Goal: Task Accomplishment & Management: Manage account settings

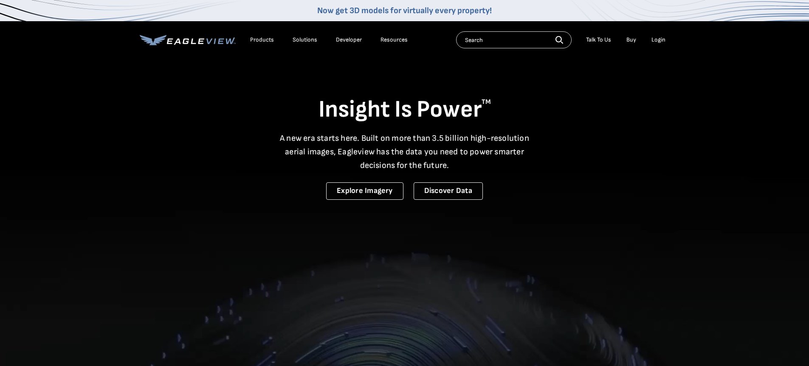
click at [656, 39] on div "Login" at bounding box center [658, 40] width 14 height 8
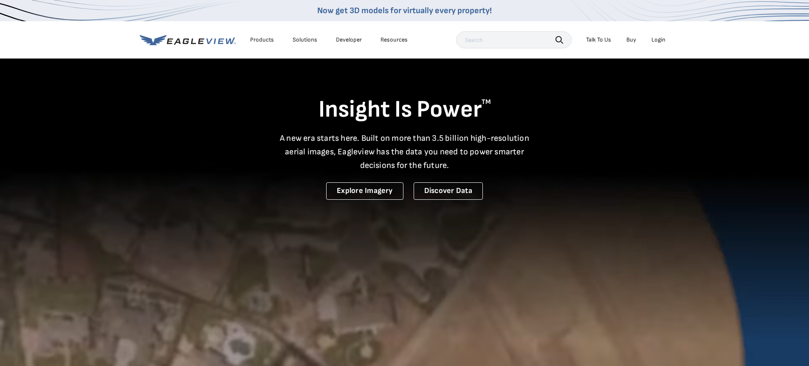
click at [658, 37] on div "Login" at bounding box center [658, 40] width 14 height 8
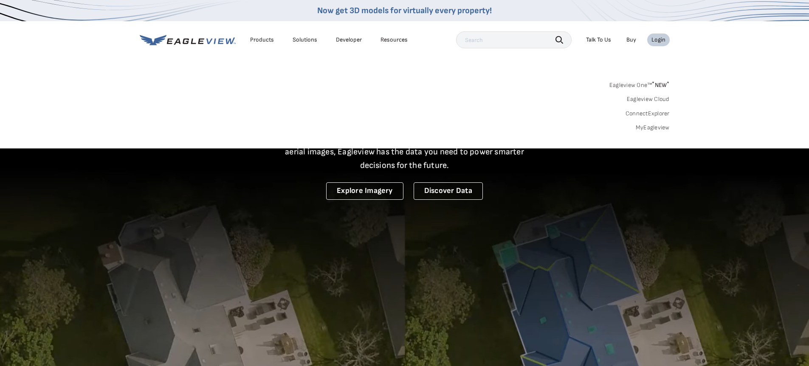
click at [658, 37] on div "Login" at bounding box center [658, 40] width 14 height 8
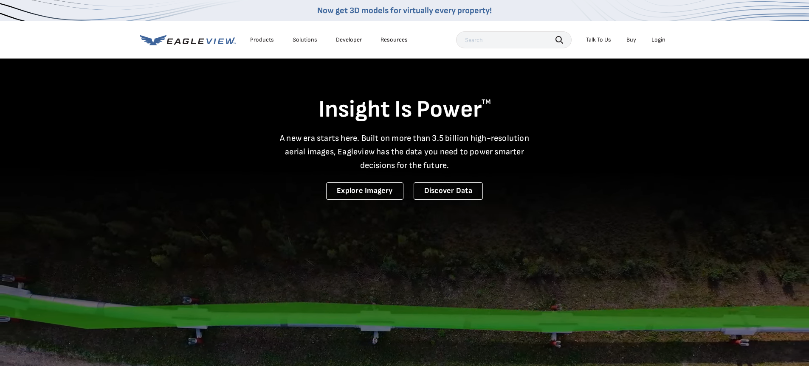
click at [658, 37] on div "Login" at bounding box center [658, 40] width 14 height 8
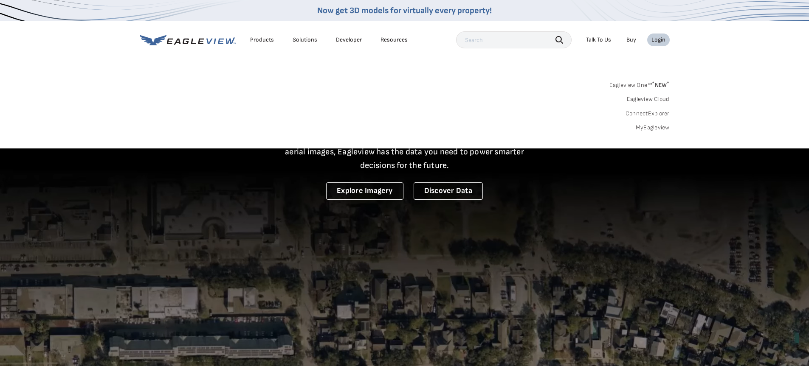
click at [638, 88] on link "Eagleview One™ * NEW *" at bounding box center [639, 84] width 60 height 10
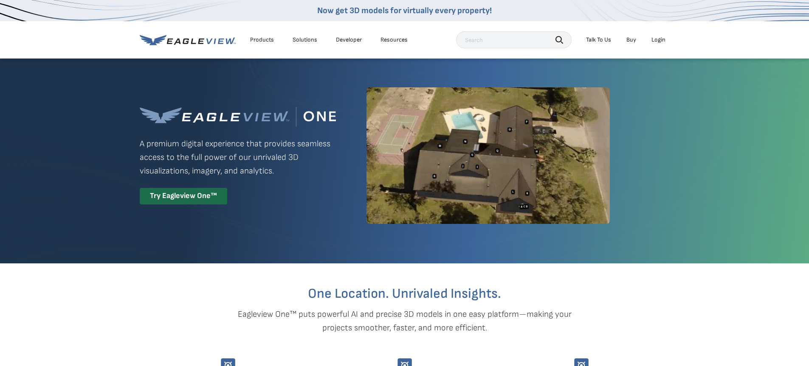
click at [656, 40] on div "Login" at bounding box center [658, 40] width 14 height 8
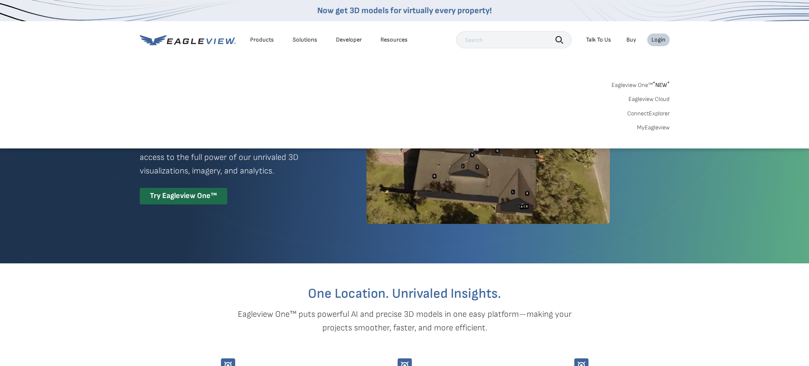
click at [642, 128] on link "MyEagleview" at bounding box center [653, 128] width 33 height 8
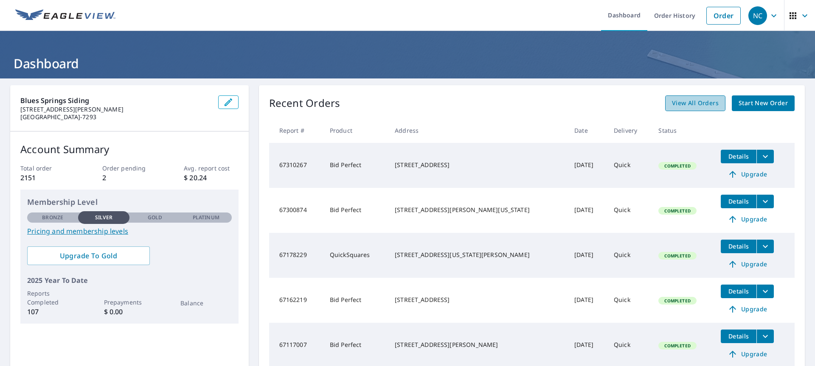
click at [693, 103] on span "View All Orders" at bounding box center [695, 103] width 47 height 11
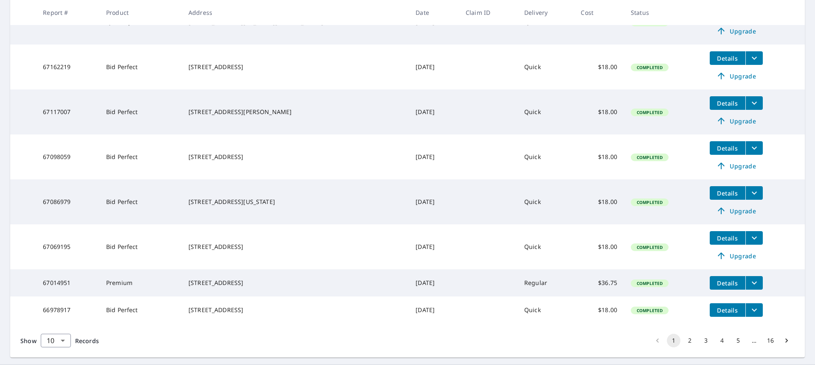
scroll to position [295, 0]
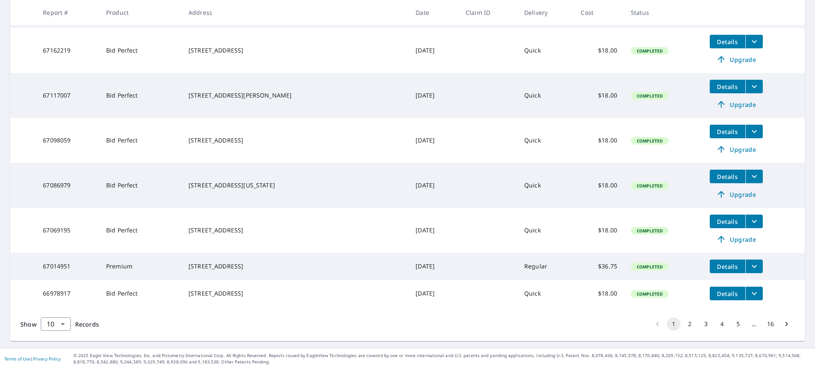
click at [683, 329] on button "2" at bounding box center [690, 325] width 14 height 14
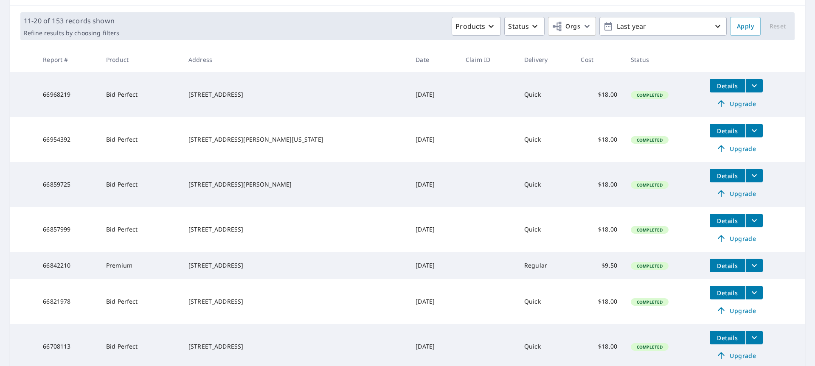
scroll to position [127, 0]
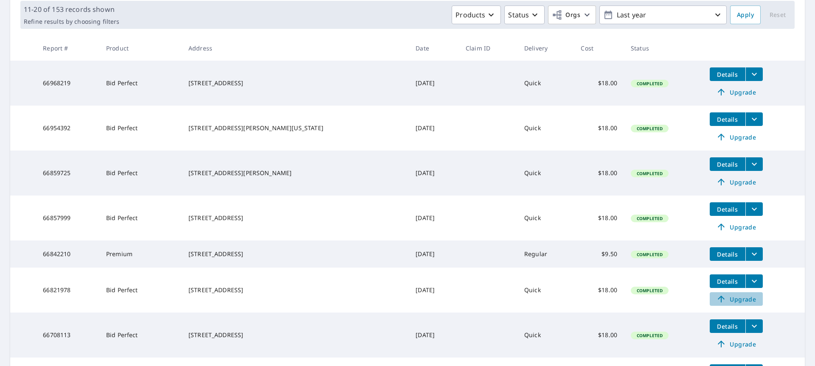
click at [718, 299] on span "Upgrade" at bounding box center [736, 299] width 43 height 10
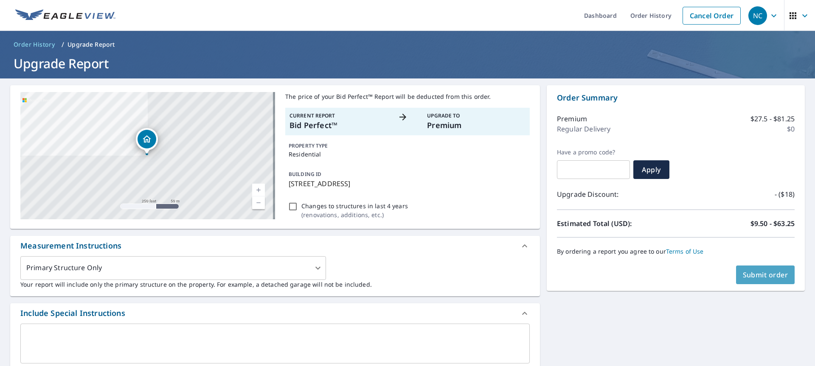
click at [753, 275] on span "Submit order" at bounding box center [765, 274] width 45 height 9
